Goal: Check status: Check status

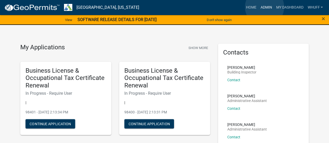
click at [264, 7] on link "Admin" at bounding box center [266, 8] width 16 height 10
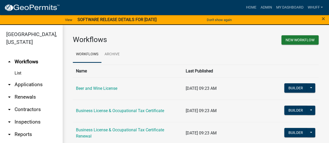
click at [30, 84] on link "arrow_drop_down Applications" at bounding box center [31, 84] width 62 height 12
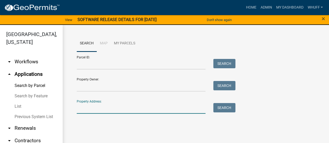
click at [120, 108] on input "Property Address:" at bounding box center [141, 108] width 129 height 11
type input "236 new hutchinson mill"
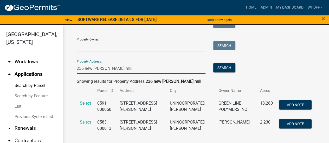
scroll to position [52, 0]
click at [83, 101] on span "Select" at bounding box center [85, 103] width 11 height 5
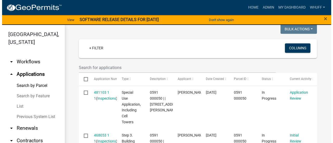
scroll to position [156, 0]
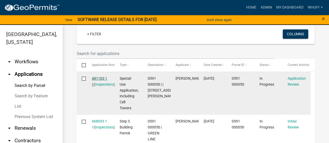
click at [99, 79] on link "481103 1 1" at bounding box center [99, 81] width 15 height 10
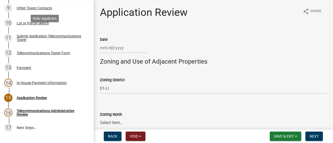
scroll to position [208, 0]
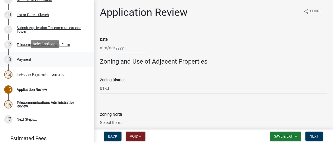
click at [15, 58] on div "13 Payment" at bounding box center [44, 59] width 81 height 8
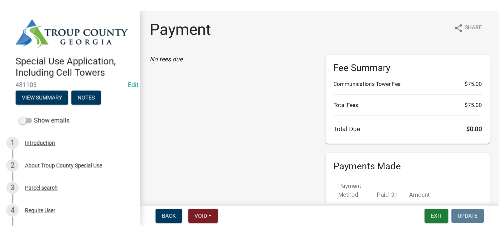
scroll to position [26, 0]
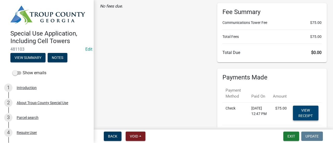
click at [307, 111] on link "View receipt" at bounding box center [305, 113] width 25 height 15
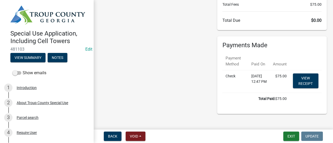
scroll to position [65, 0]
